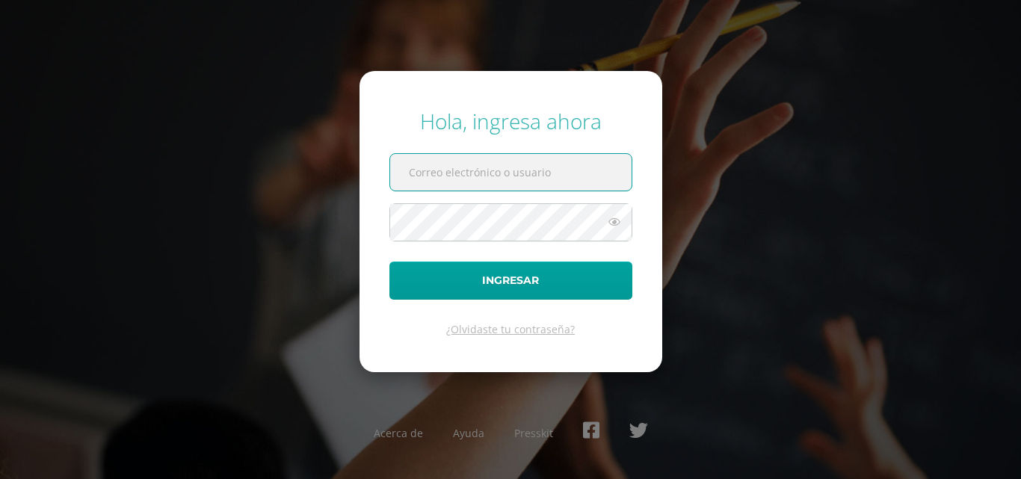
paste input "20250020@colegiost.edu.gt"
type input "20250020@colegiost.edu.gt"
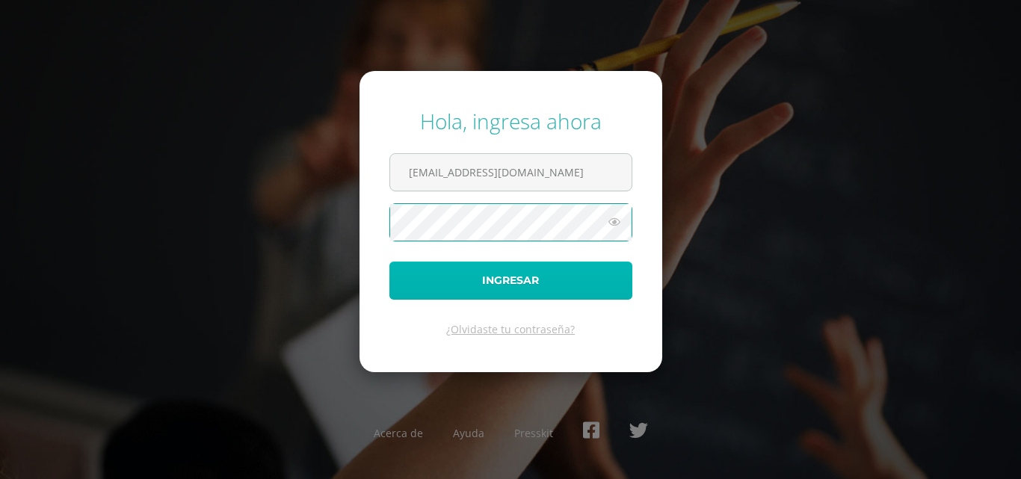
click at [494, 283] on button "Ingresar" at bounding box center [511, 281] width 243 height 38
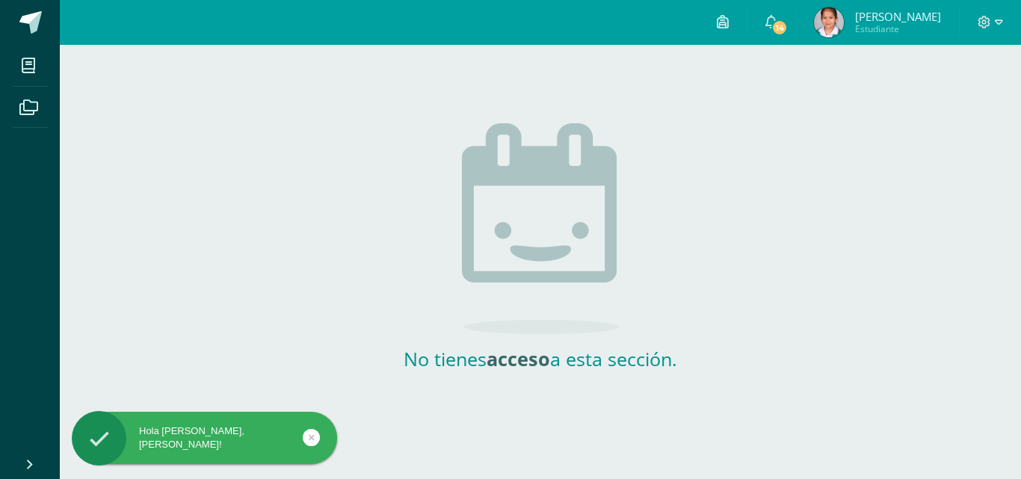
click at [170, 446] on div "Hola Samantha Karina, bienvenido a Edoo!" at bounding box center [204, 438] width 265 height 27
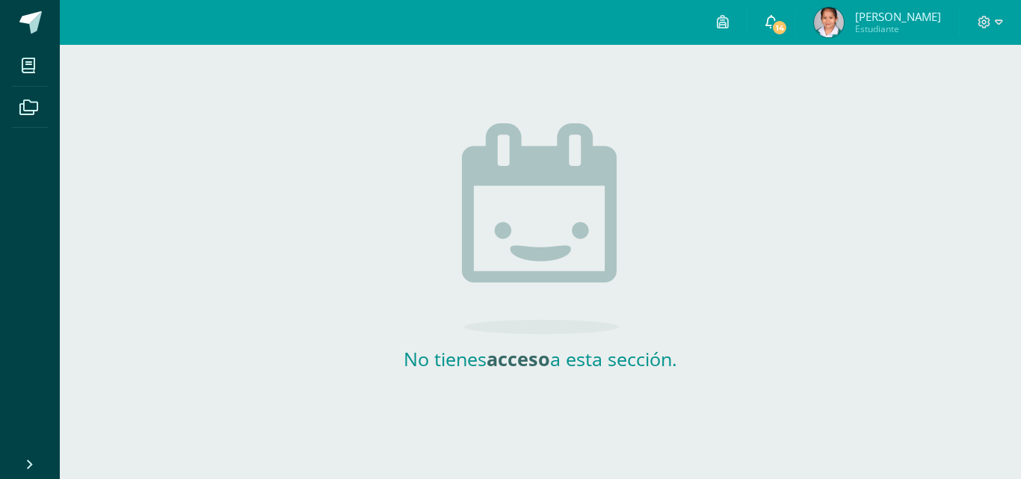
click at [774, 17] on link "14" at bounding box center [772, 22] width 48 height 45
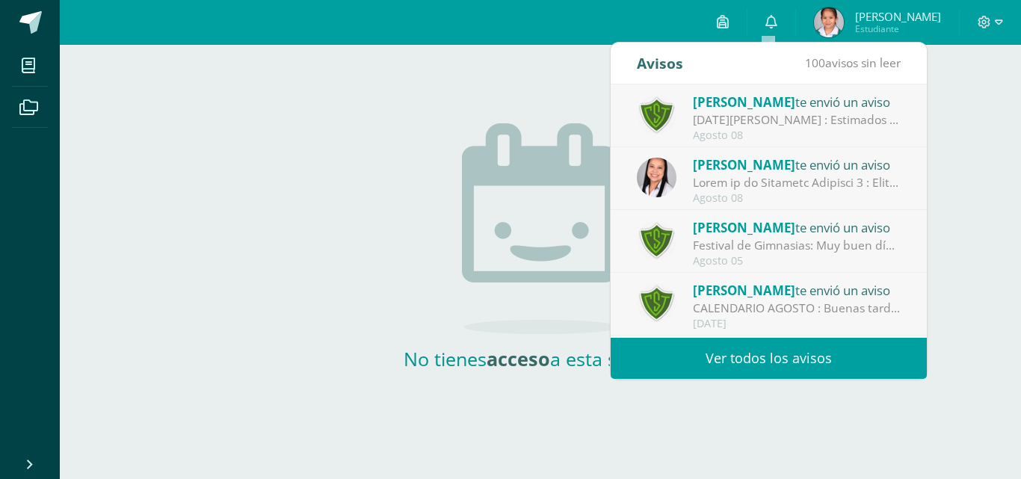
click at [796, 125] on div "[DATE][PERSON_NAME] : Estimados padres de familia: Les solicitamos tomar en cue…" at bounding box center [797, 119] width 208 height 17
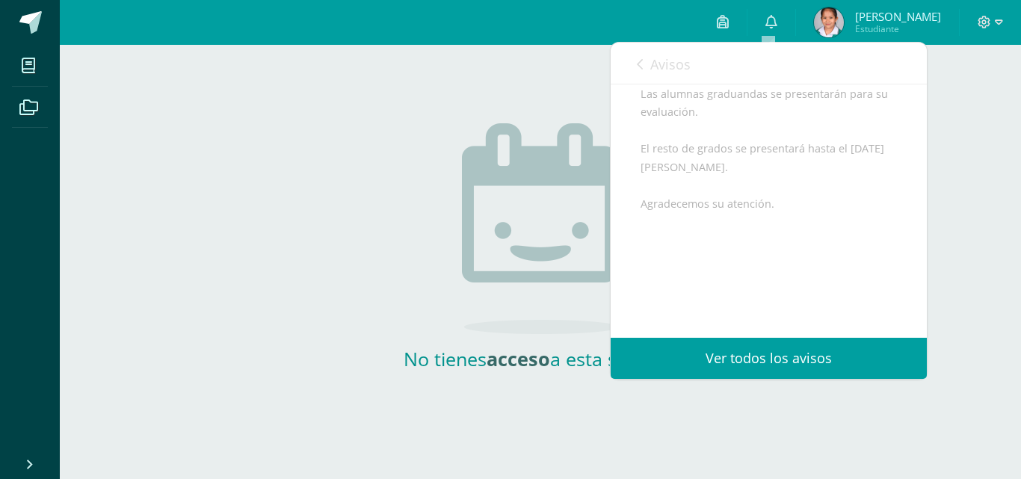
scroll to position [280, 0]
click at [656, 62] on span "Avisos" at bounding box center [671, 64] width 40 height 18
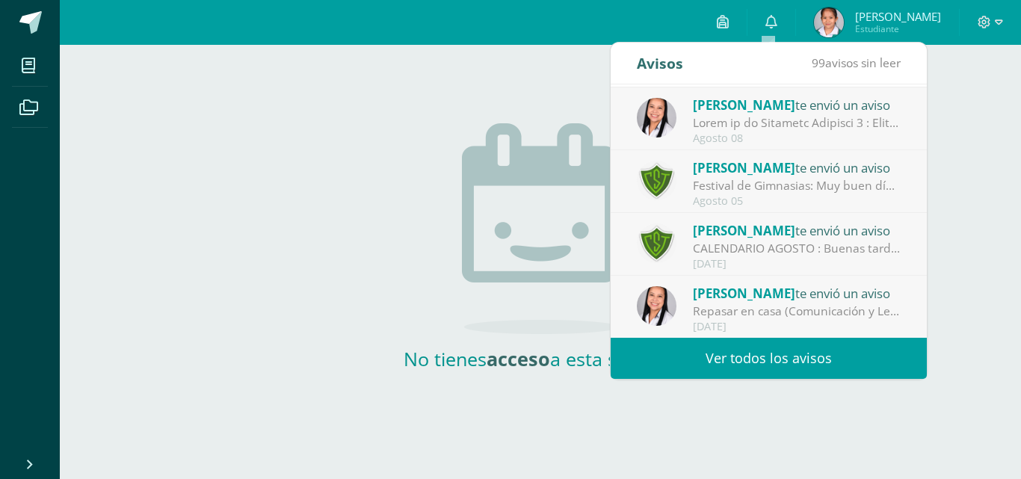
click at [749, 131] on div at bounding box center [797, 122] width 208 height 17
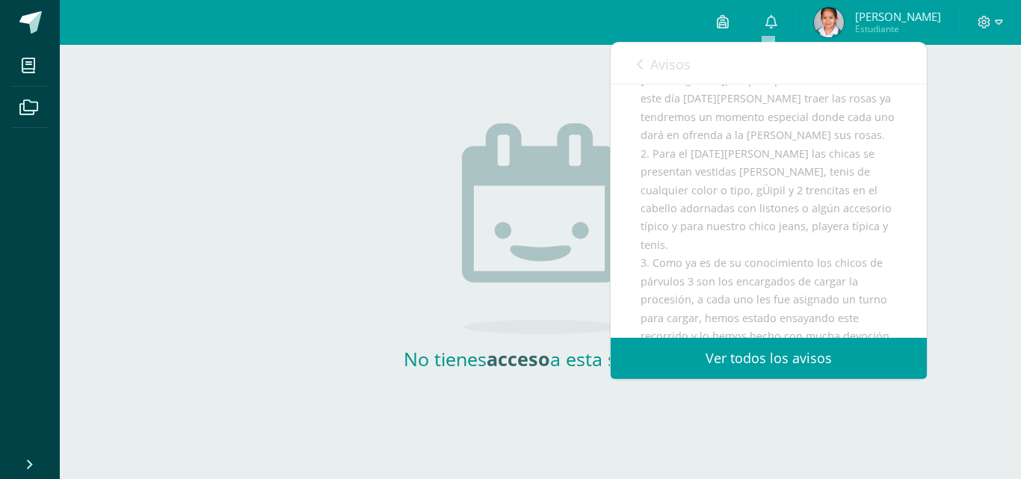
scroll to position [0, 0]
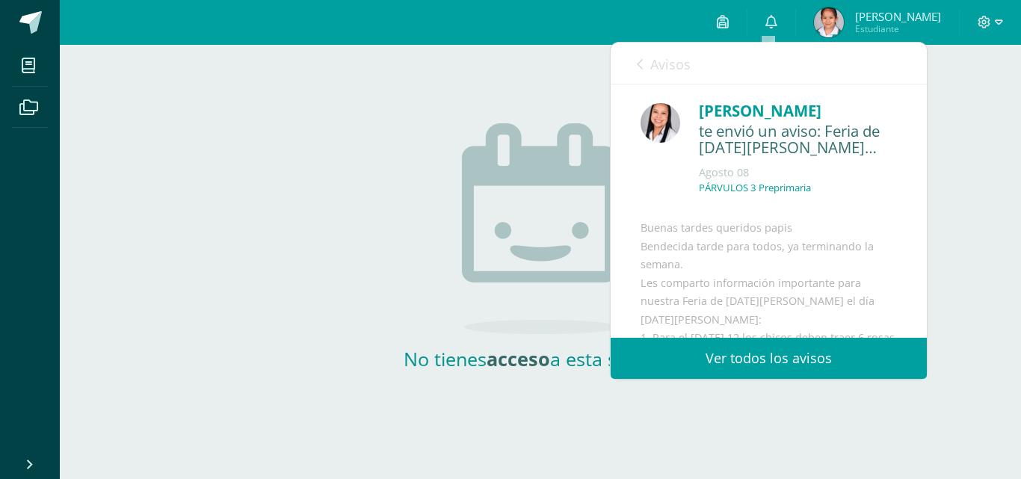
click at [640, 62] on icon at bounding box center [640, 64] width 6 height 12
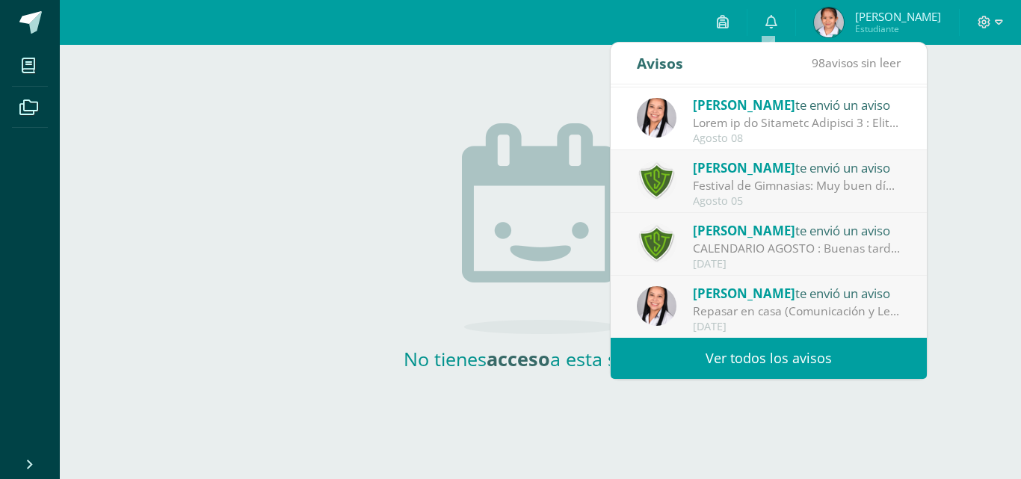
click at [771, 164] on span "[PERSON_NAME]" at bounding box center [744, 167] width 102 height 17
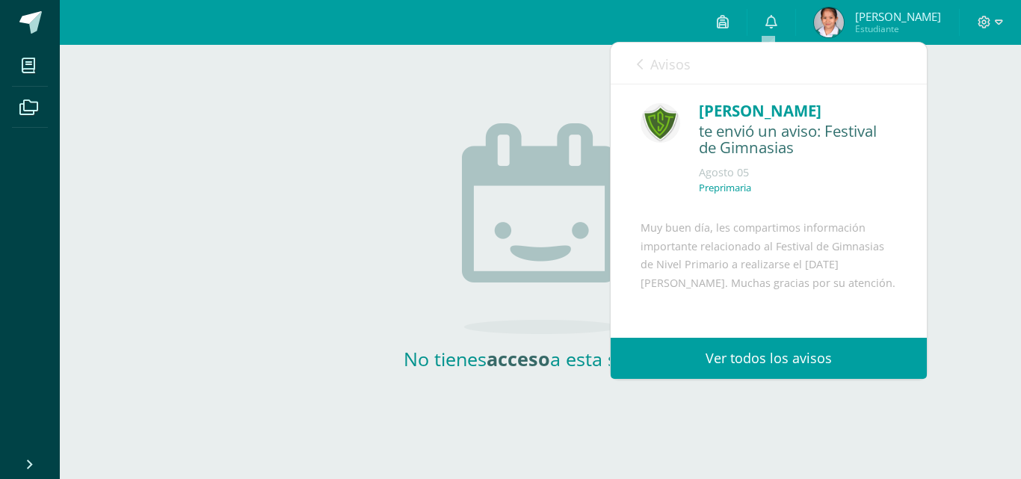
click at [637, 67] on icon at bounding box center [640, 64] width 6 height 12
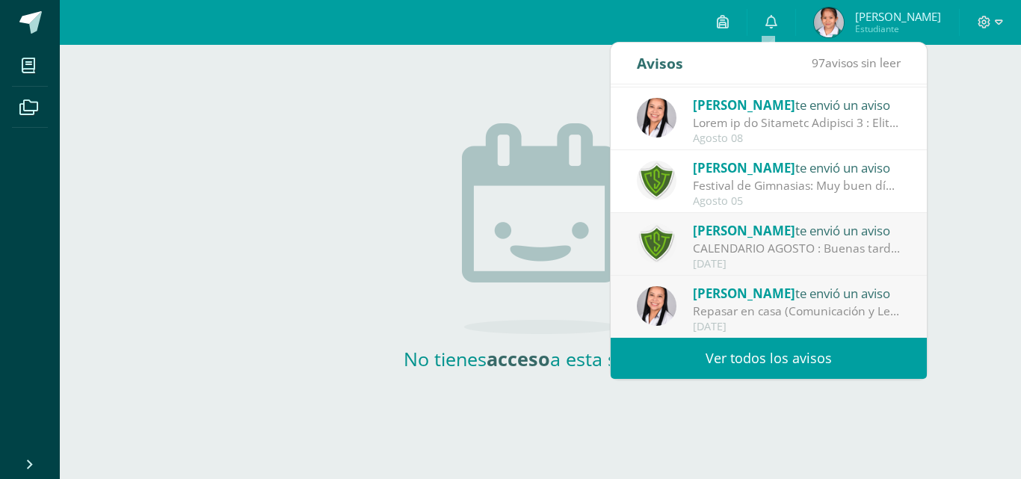
click at [785, 234] on div "Ingrid Ramos te envió un aviso" at bounding box center [797, 230] width 208 height 19
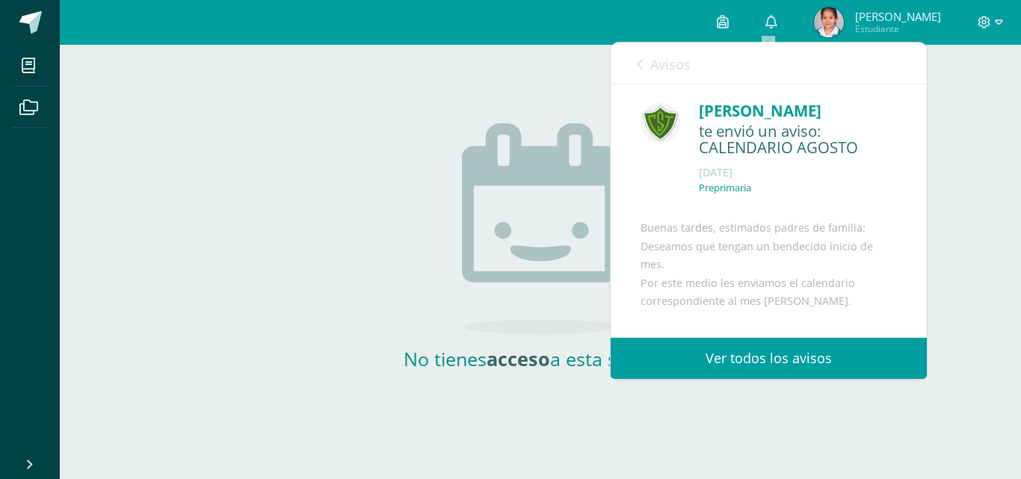
click at [639, 61] on icon at bounding box center [640, 64] width 6 height 12
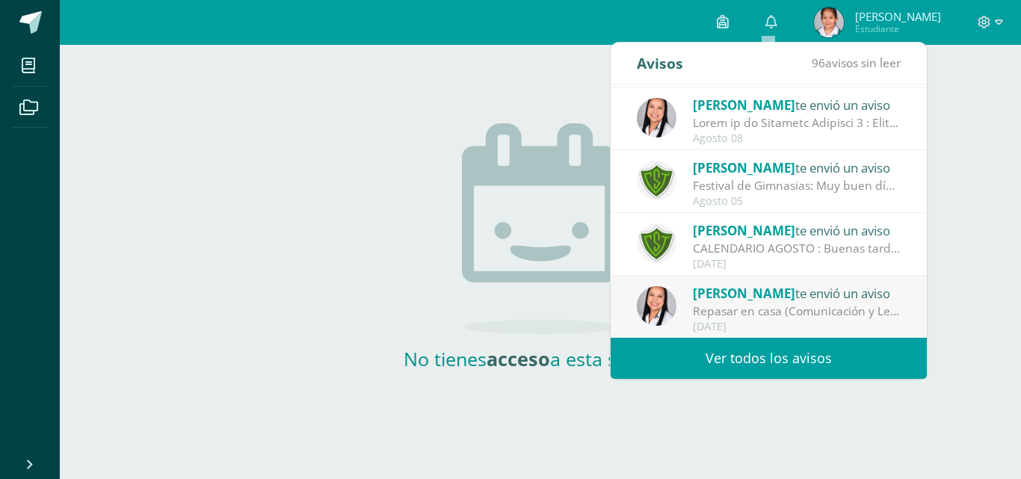
click at [775, 306] on div "Repasar en casa (Comunicación y Lenguaje): Buenos días queridos papis ¡Feliz y …" at bounding box center [797, 311] width 208 height 17
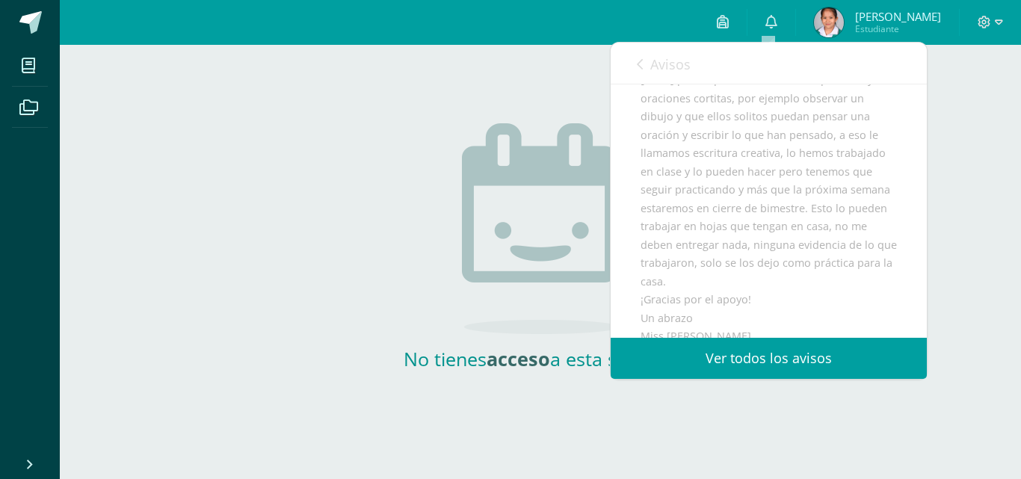
scroll to position [390, 0]
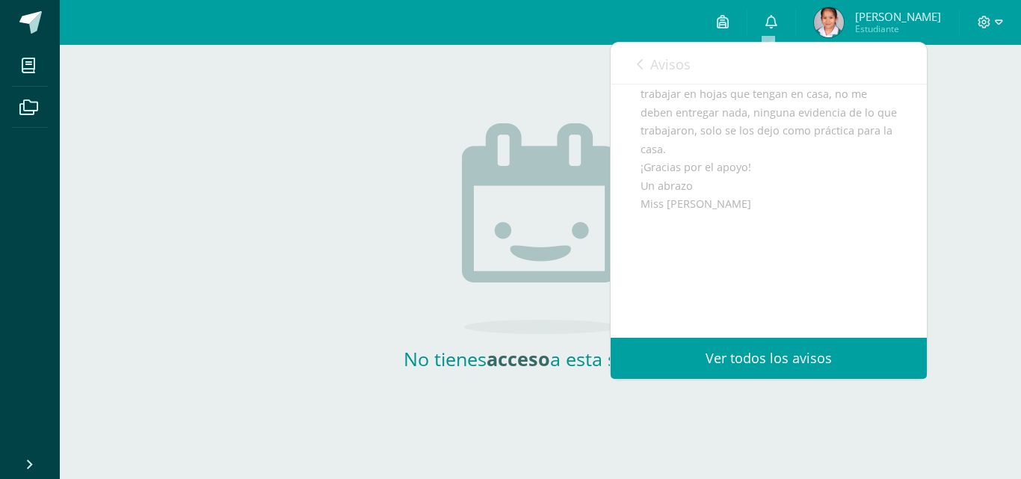
click at [639, 63] on icon at bounding box center [640, 64] width 6 height 12
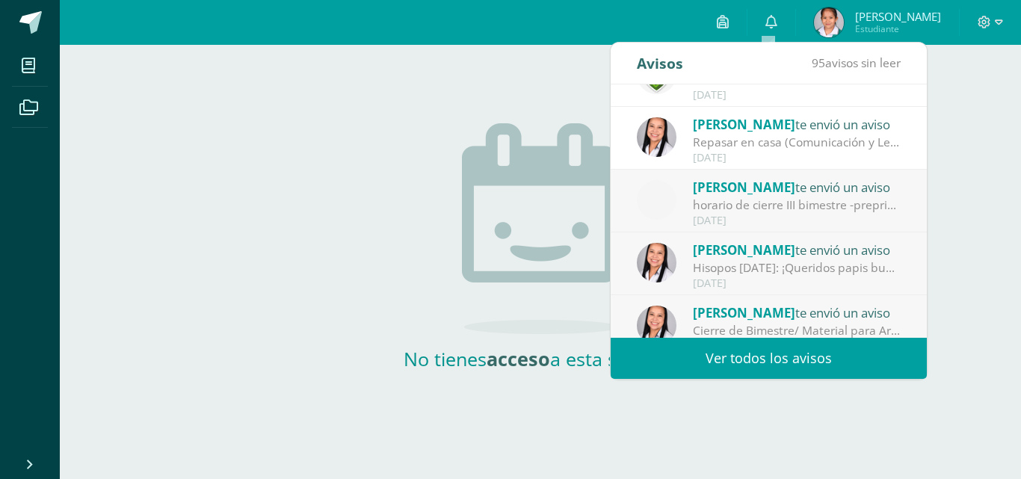
scroll to position [249, 0]
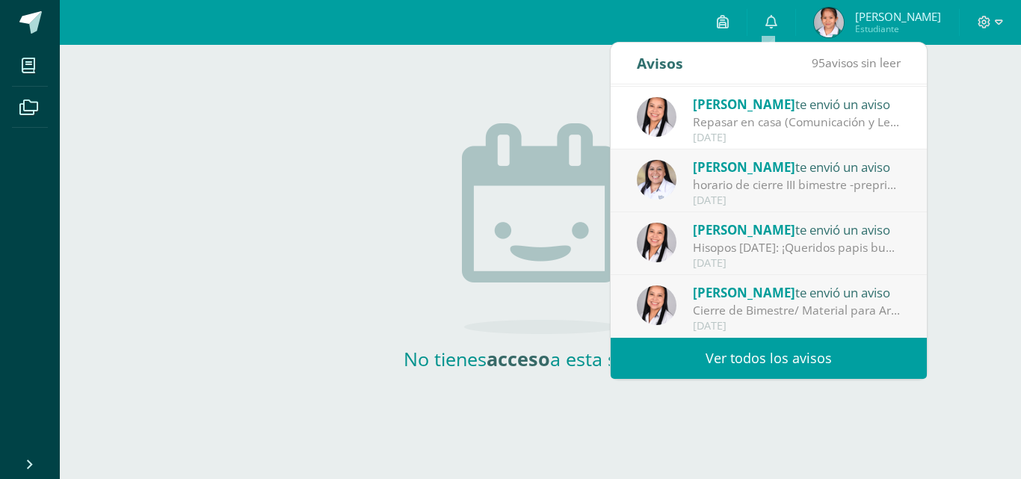
click at [743, 178] on div "horario de cierre III bimestre -preprimaria-: Buenos días!! feliz y bendecido i…" at bounding box center [797, 184] width 208 height 17
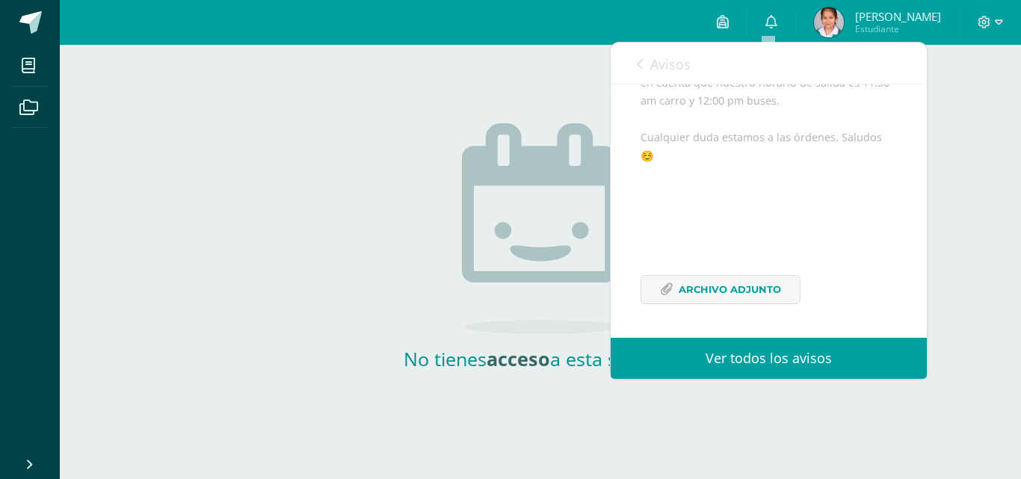
scroll to position [52, 0]
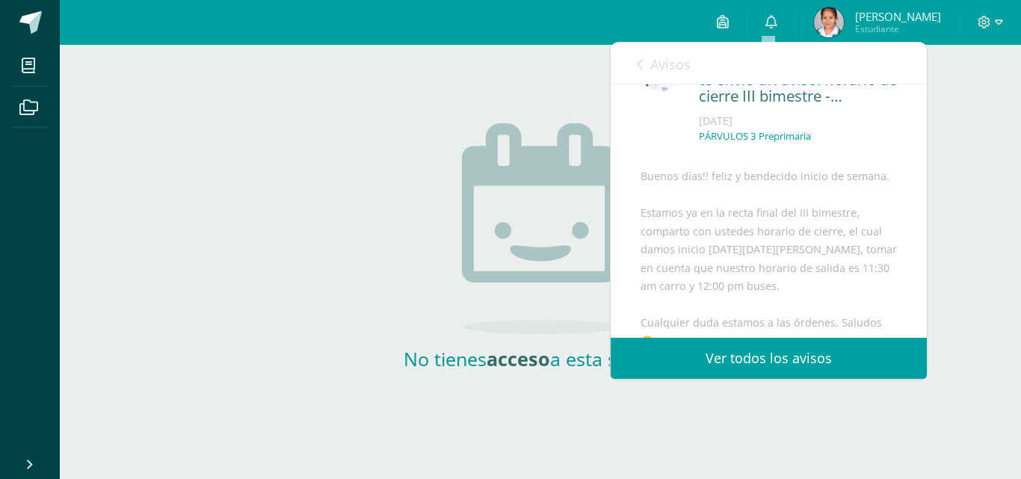
click at [633, 60] on div "Avisos 94 avisos sin leer Avisos" at bounding box center [769, 64] width 316 height 42
click at [641, 61] on icon at bounding box center [640, 64] width 6 height 12
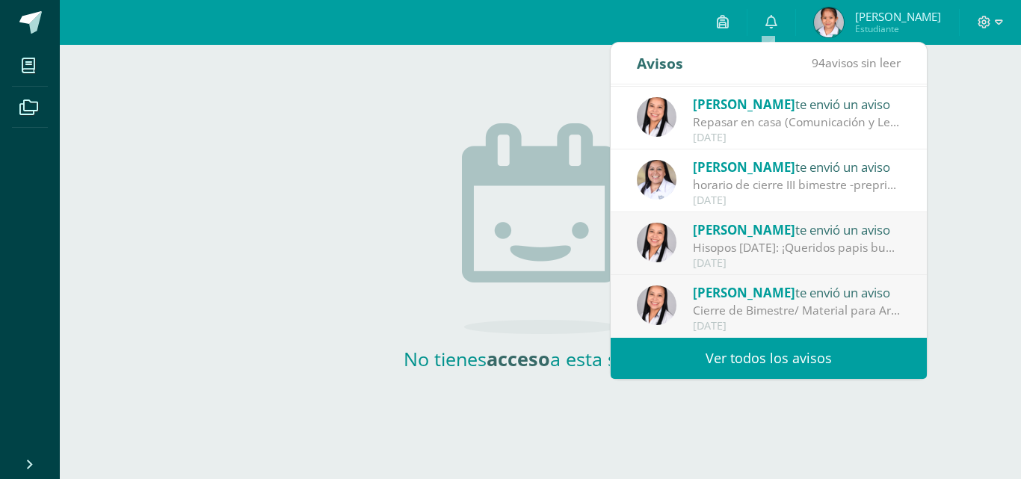
click at [754, 227] on span "[PERSON_NAME]" at bounding box center [744, 229] width 102 height 17
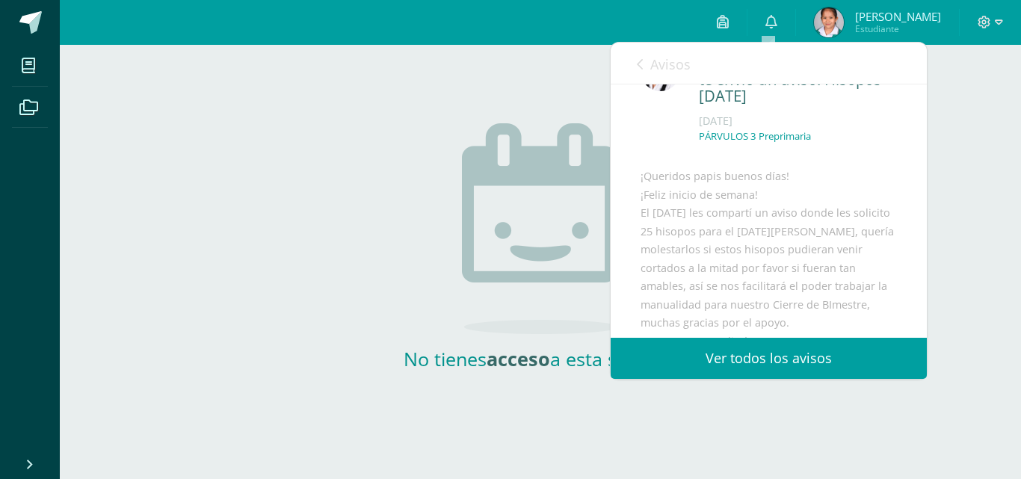
click at [638, 61] on icon at bounding box center [640, 64] width 6 height 12
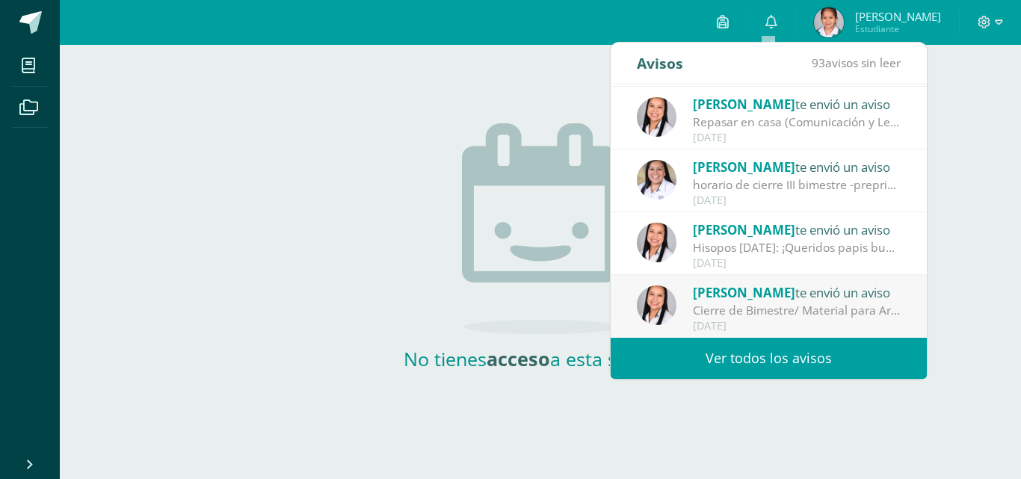
click at [754, 296] on span "[PERSON_NAME]" at bounding box center [744, 292] width 102 height 17
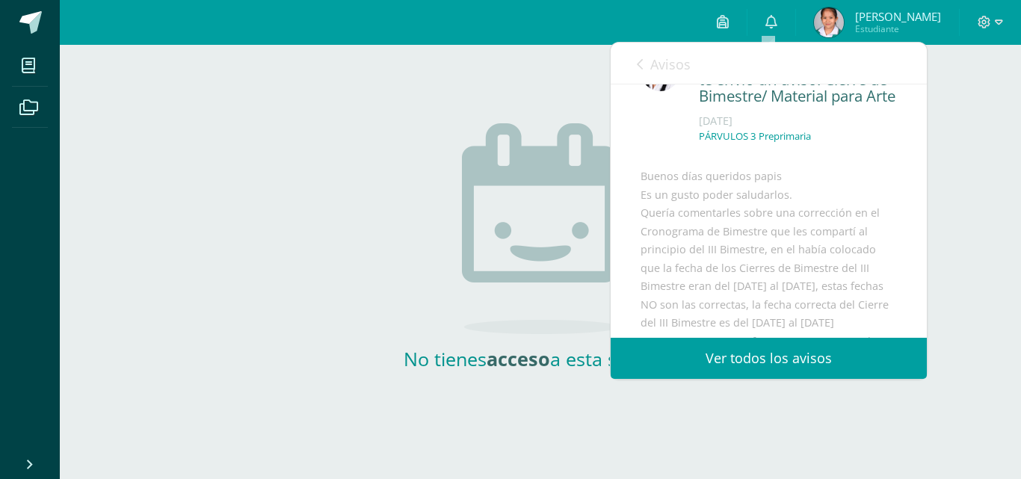
click at [641, 61] on icon at bounding box center [640, 64] width 6 height 12
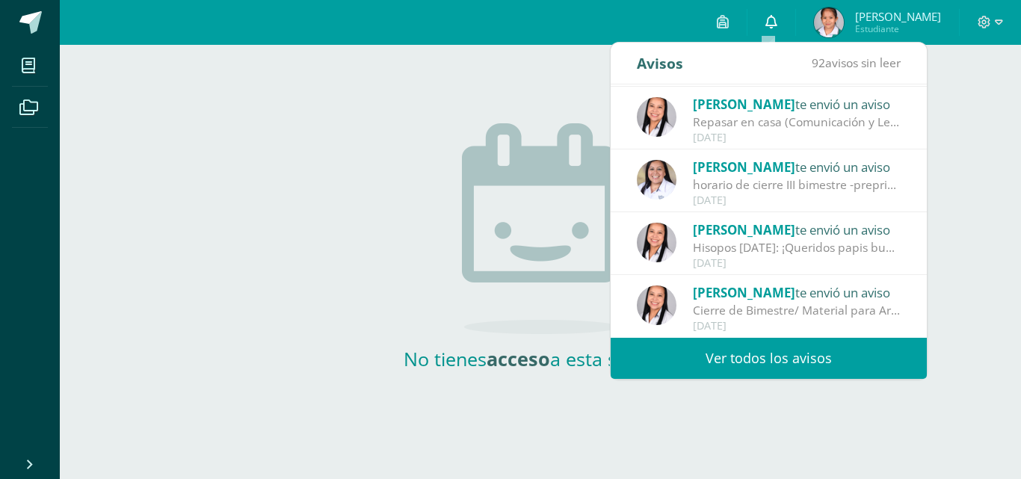
click at [768, 24] on icon at bounding box center [772, 21] width 12 height 13
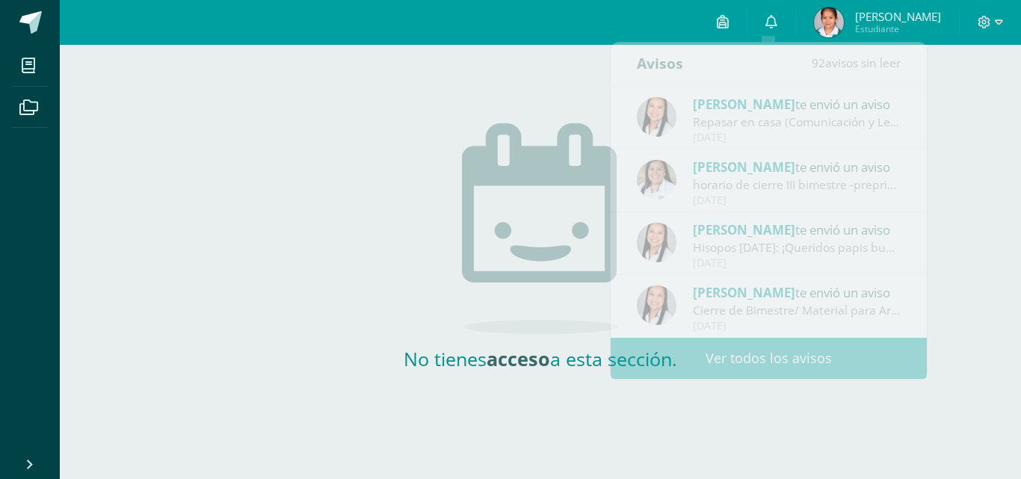
click at [1020, 191] on div "No tienes acceso a esta sección." at bounding box center [541, 229] width 962 height 369
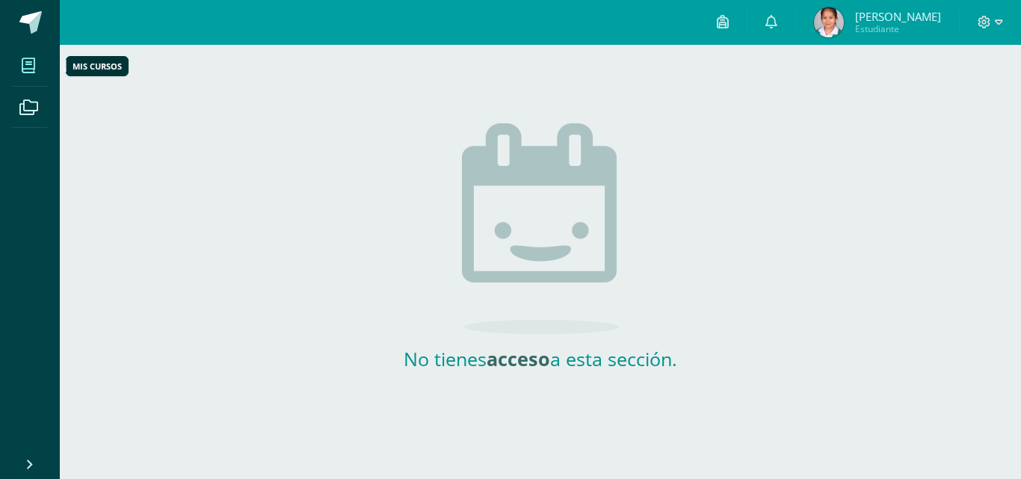
click at [23, 70] on icon at bounding box center [28, 65] width 13 height 15
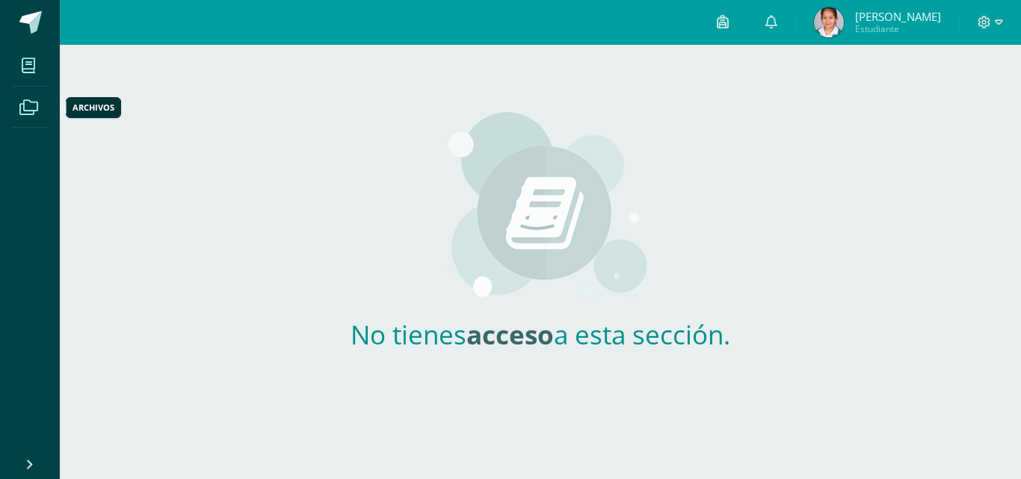
click at [30, 110] on icon at bounding box center [28, 107] width 19 height 15
click at [29, 23] on span at bounding box center [30, 22] width 22 height 22
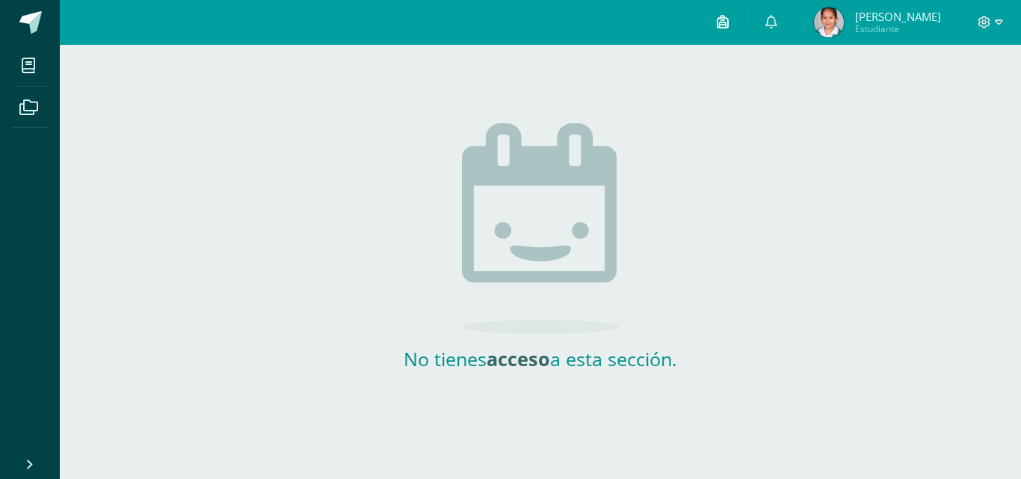
click at [728, 21] on link at bounding box center [723, 22] width 48 height 45
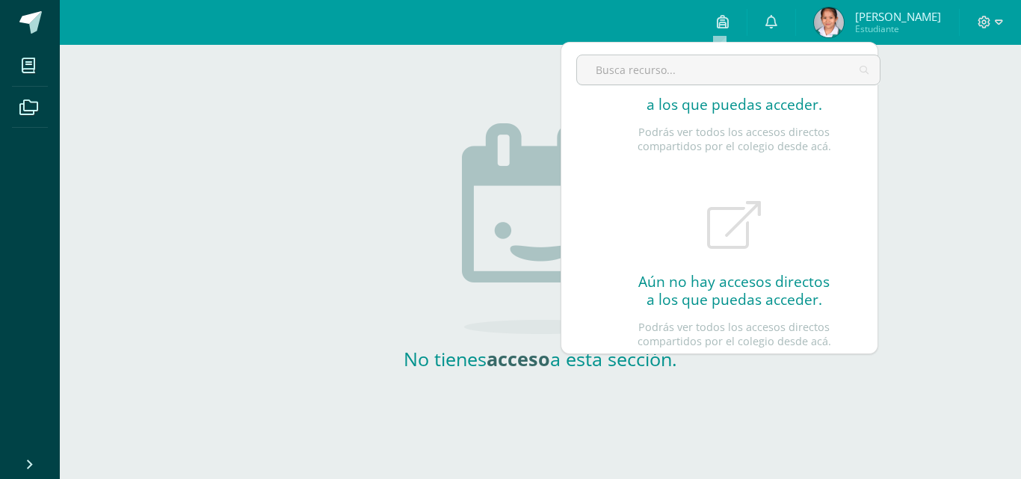
scroll to position [155, 0]
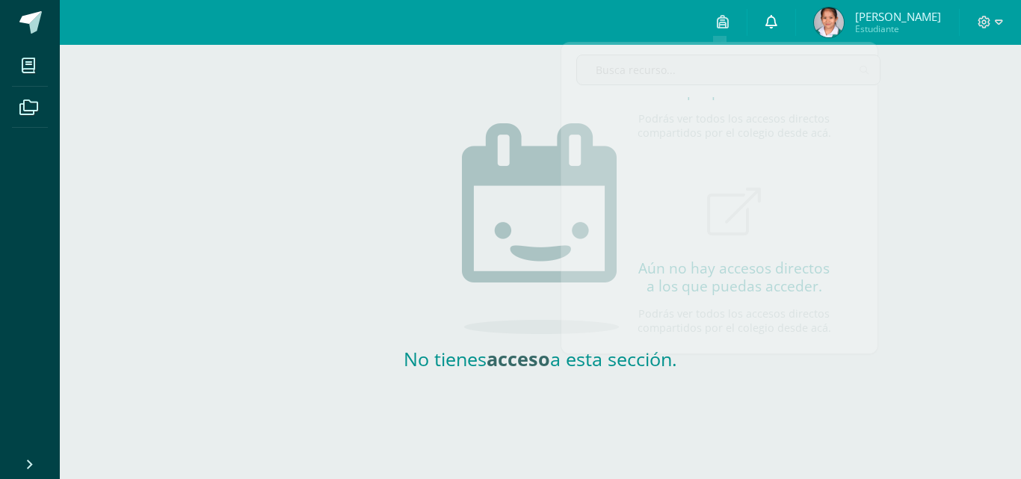
click at [768, 25] on icon at bounding box center [772, 21] width 12 height 13
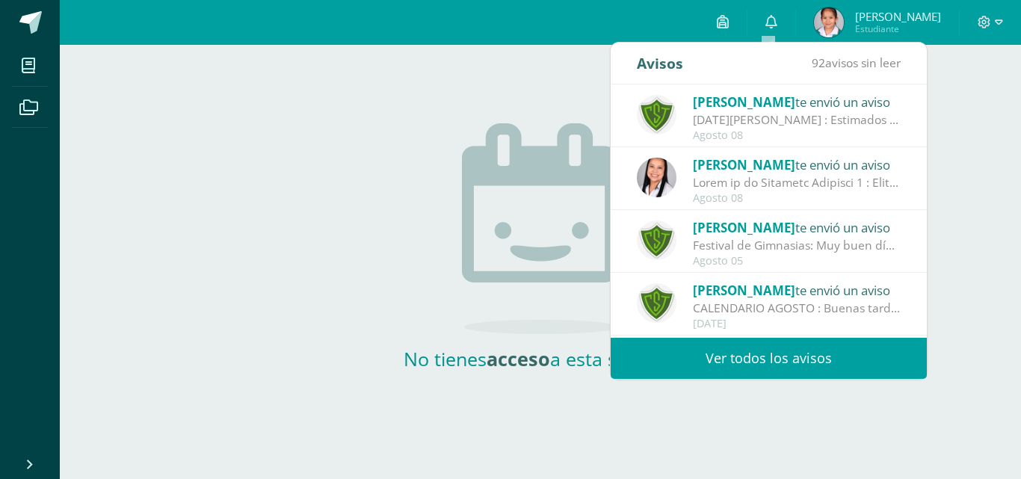
click at [876, 23] on span "Estudiante" at bounding box center [898, 28] width 86 height 13
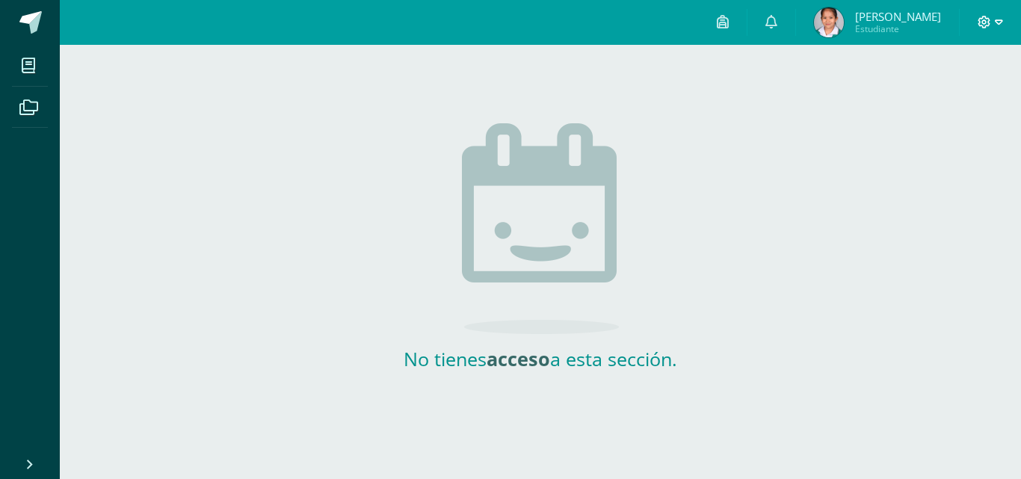
click at [1001, 22] on icon at bounding box center [999, 21] width 8 height 5
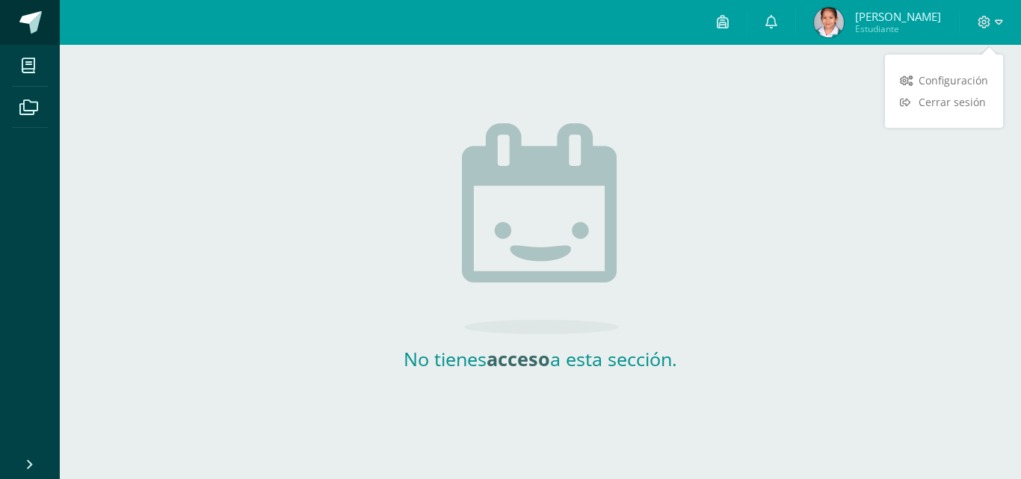
click at [33, 16] on span at bounding box center [30, 22] width 22 height 22
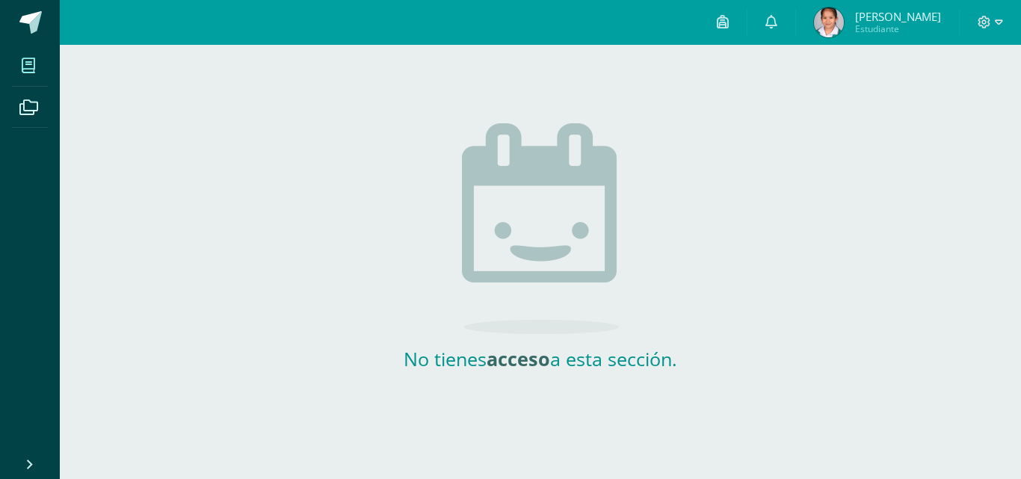
click at [28, 71] on icon at bounding box center [28, 65] width 13 height 15
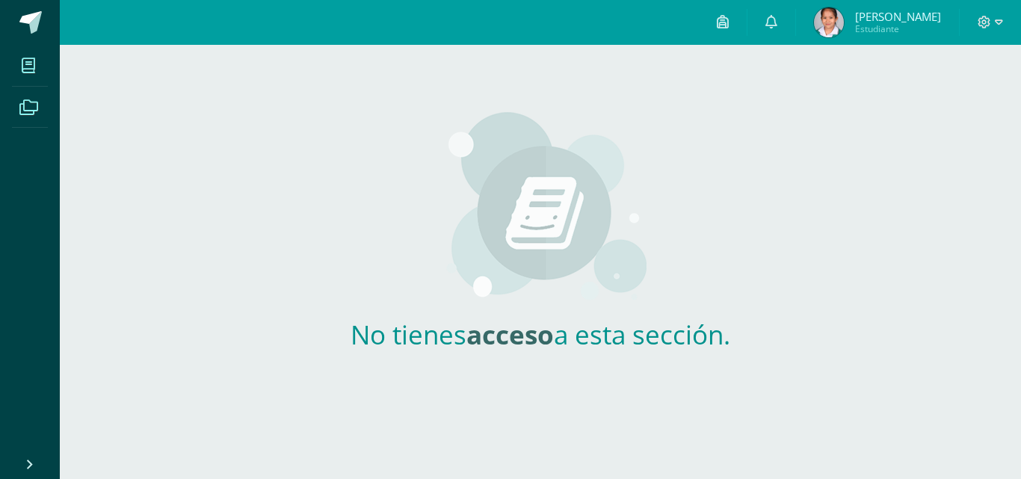
click at [27, 102] on icon at bounding box center [28, 107] width 19 height 15
